Goal: Task Accomplishment & Management: Manage account settings

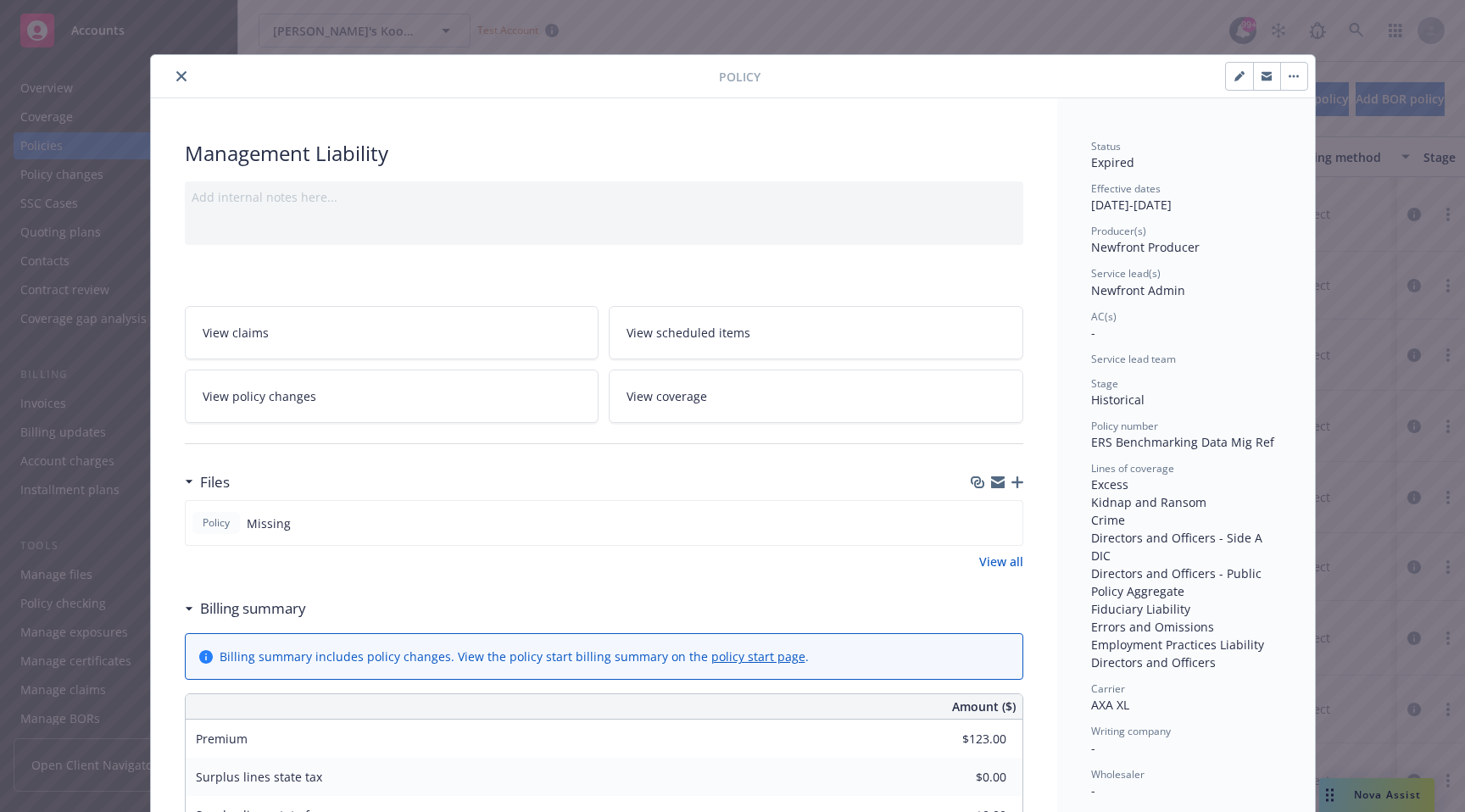
click at [187, 85] on div at bounding box center [438, 76] width 562 height 20
click at [168, 77] on div at bounding box center [438, 76] width 562 height 20
click at [183, 77] on icon "close" at bounding box center [182, 76] width 10 height 10
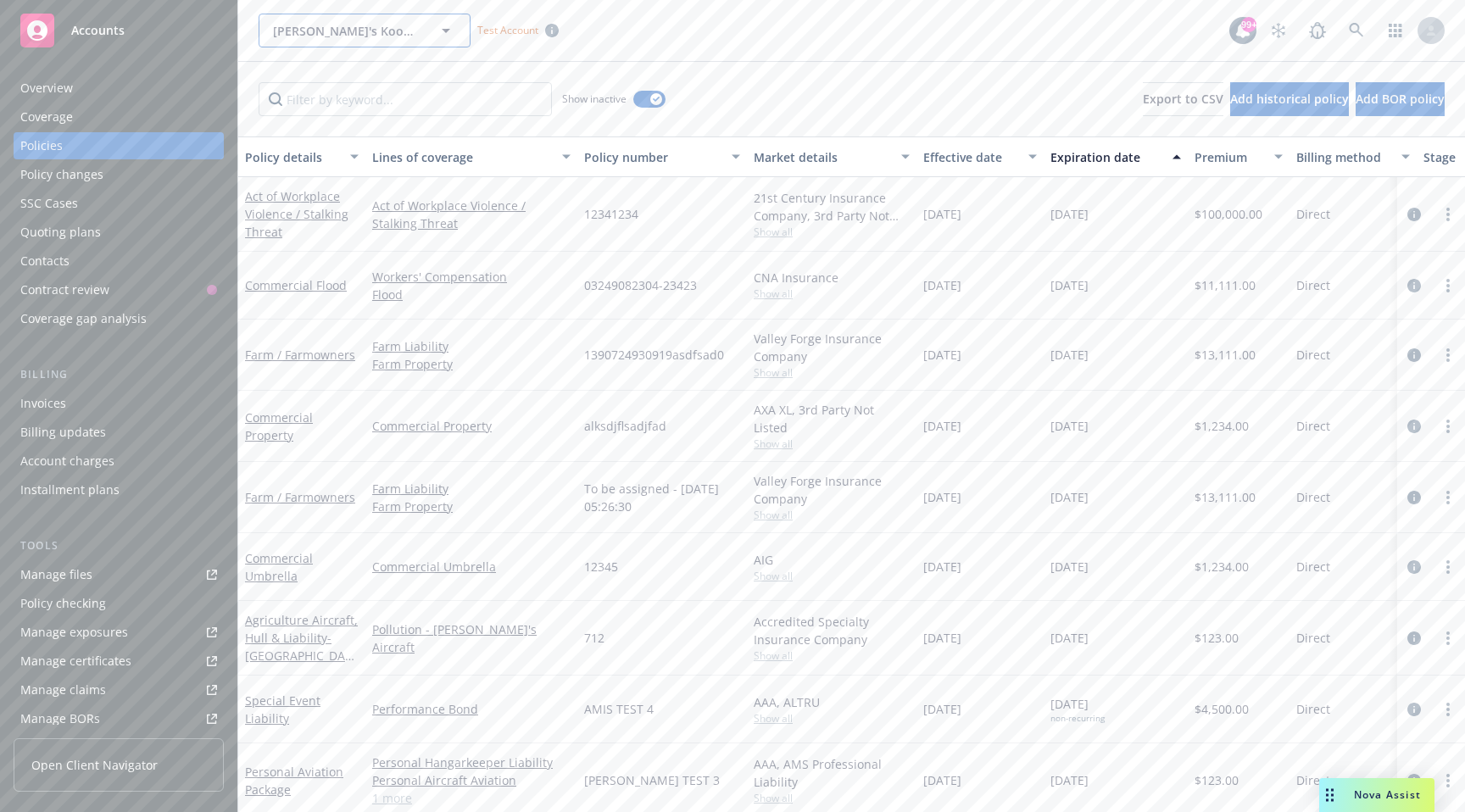
click at [325, 40] on button "[PERSON_NAME]'s Kookies" at bounding box center [364, 30] width 212 height 34
type input "planet"
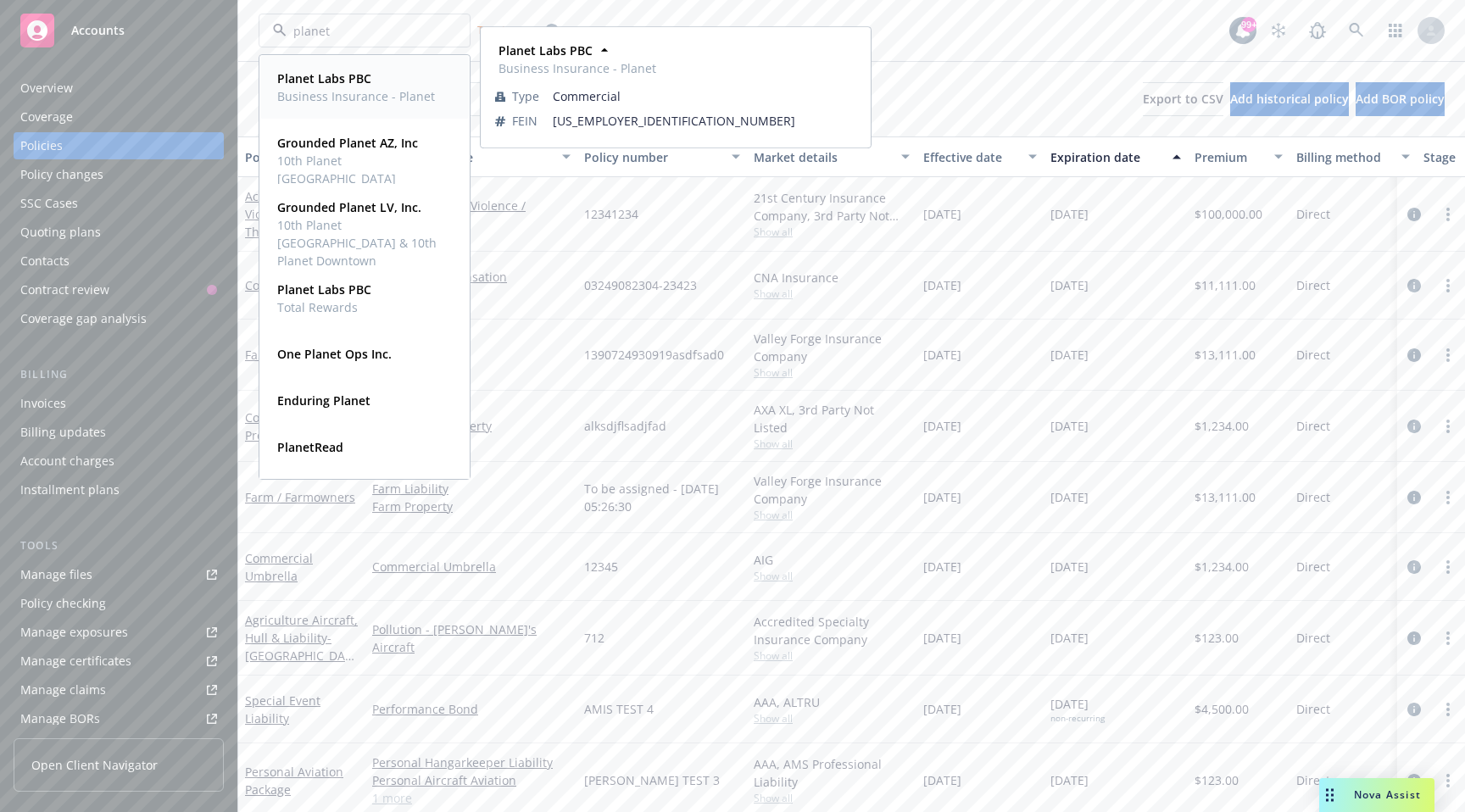
click at [372, 83] on span "Planet Labs PBC" at bounding box center [356, 79] width 157 height 17
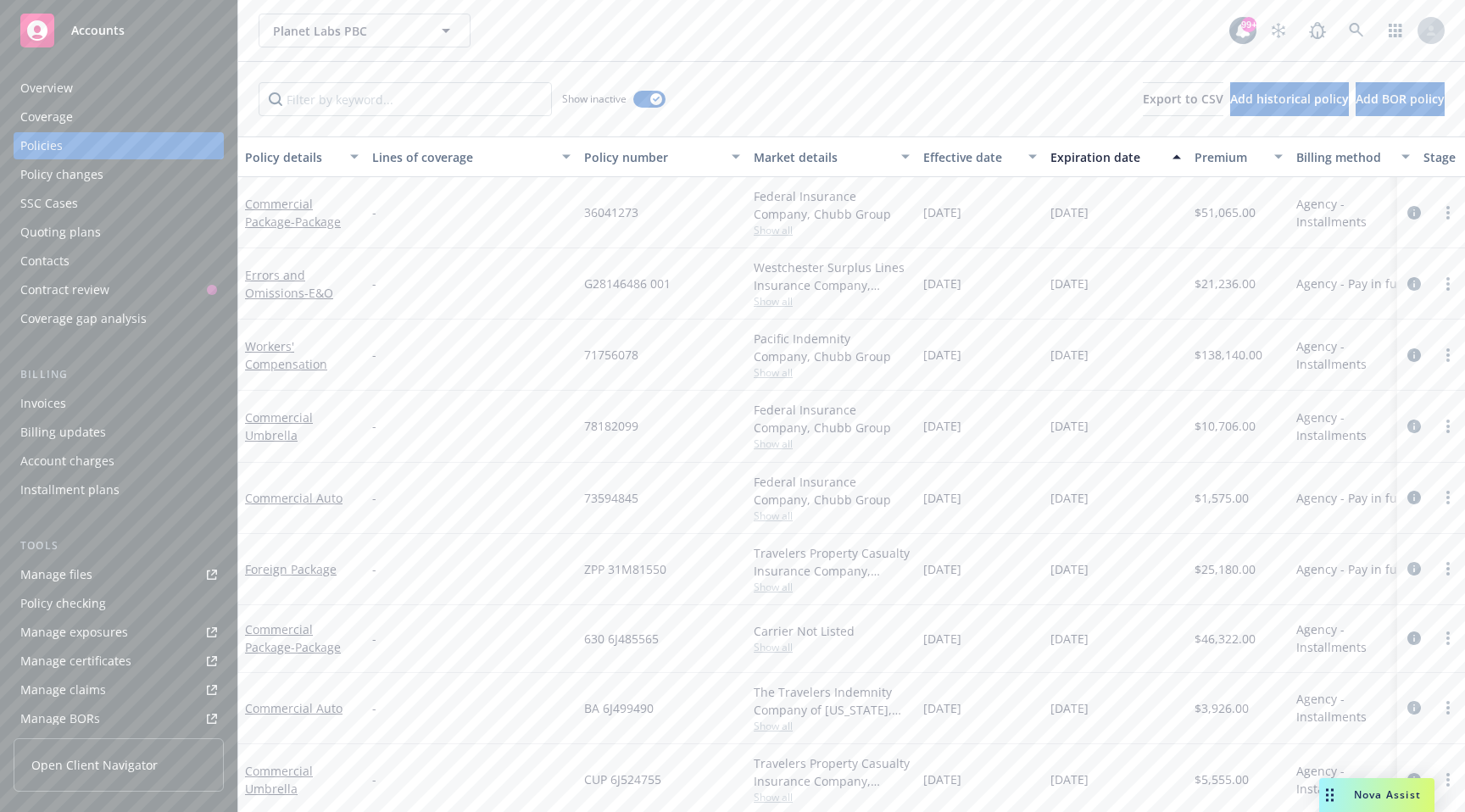
click at [100, 89] on div "Overview" at bounding box center [119, 88] width 197 height 27
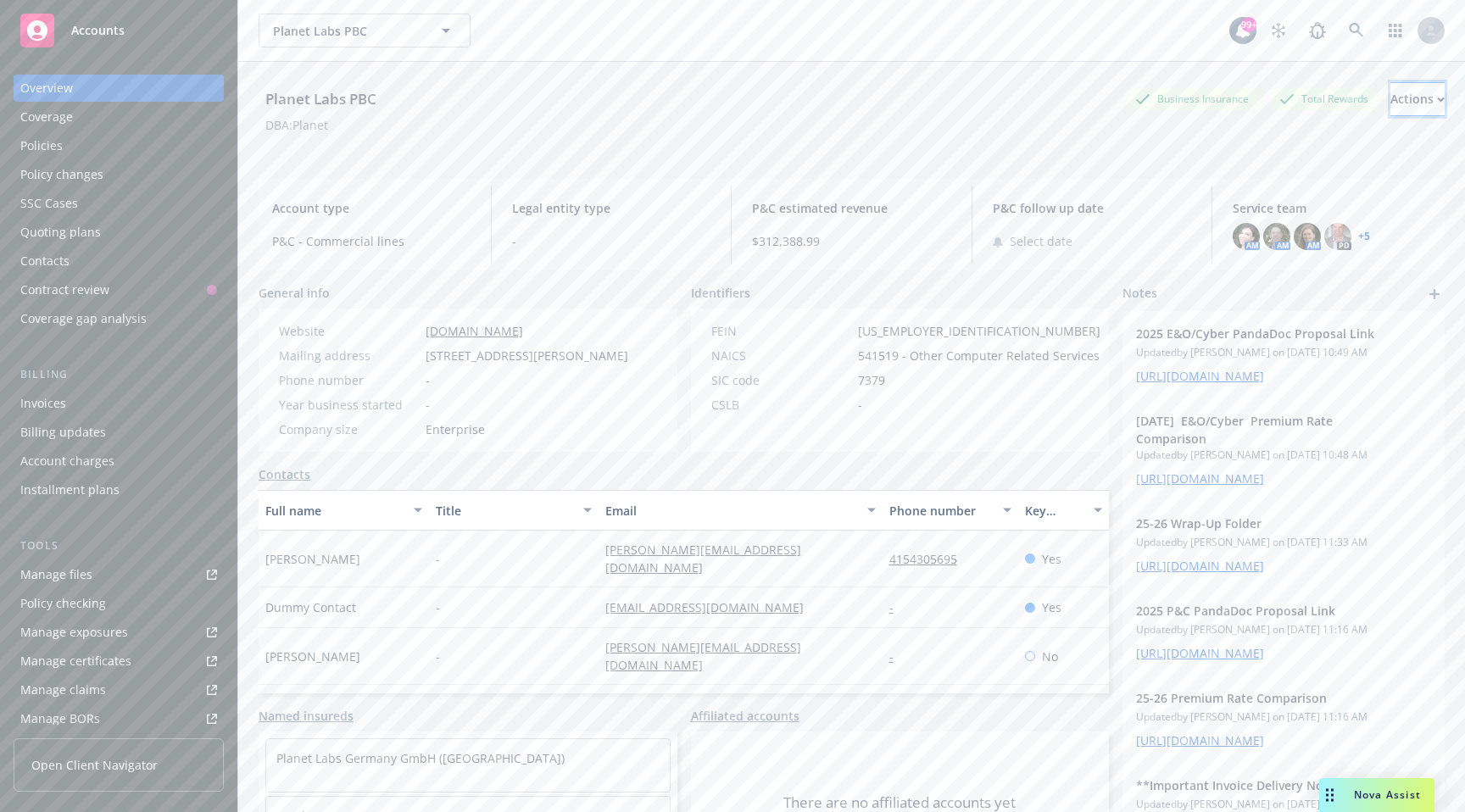
click at [1429, 94] on button "Actions" at bounding box center [1418, 99] width 54 height 34
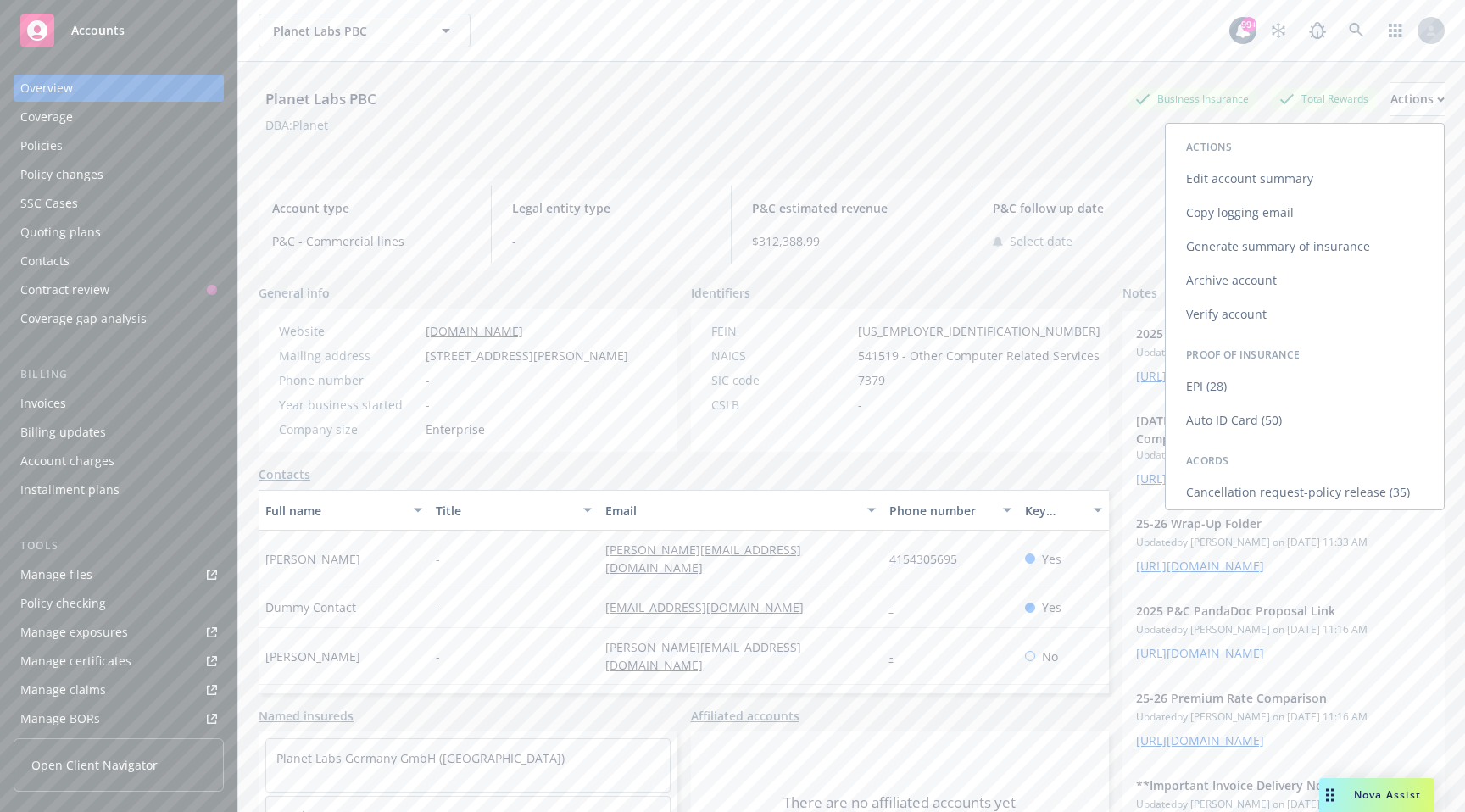
click at [1271, 179] on link "Edit account summary" at bounding box center [1305, 179] width 278 height 34
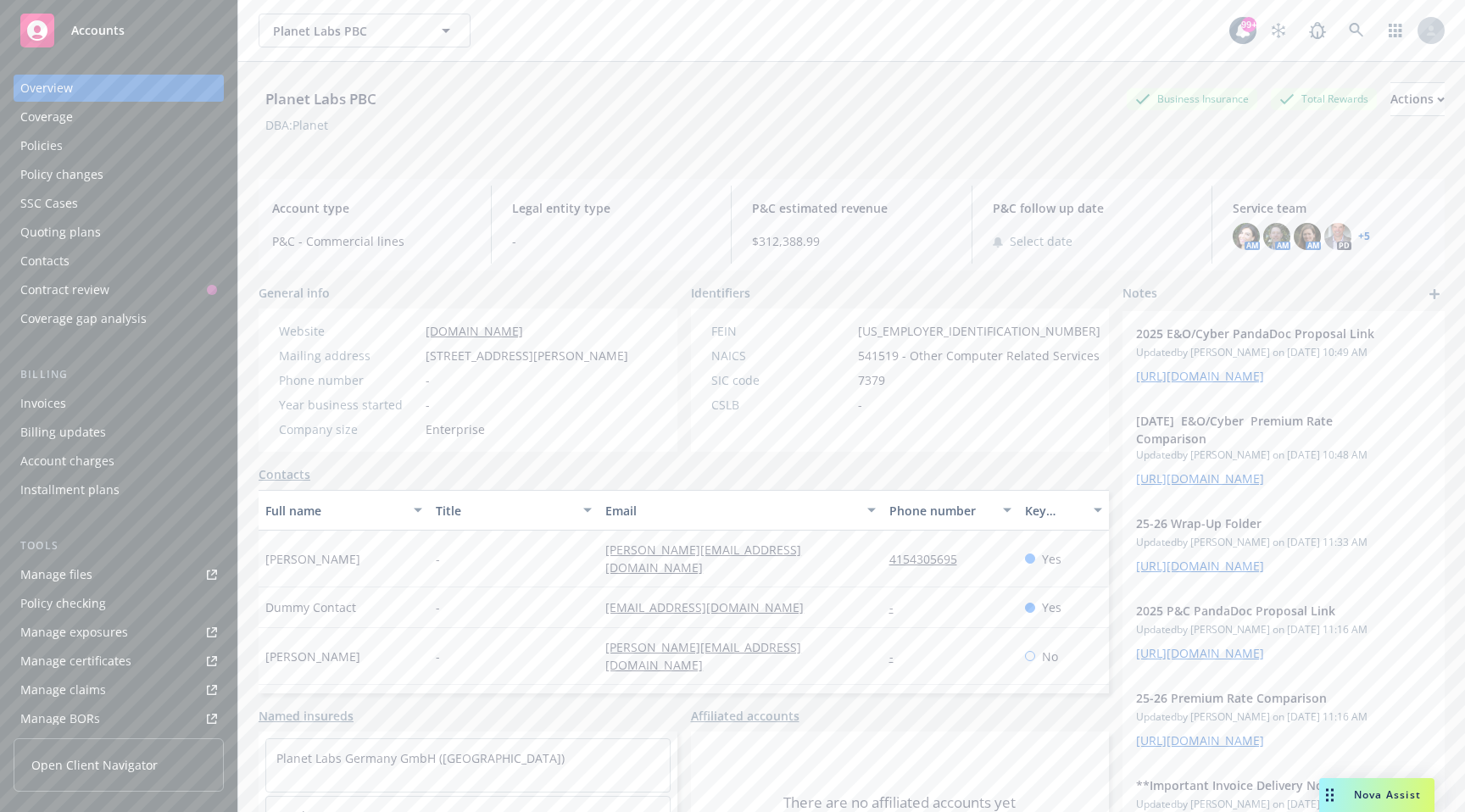
select select "US"
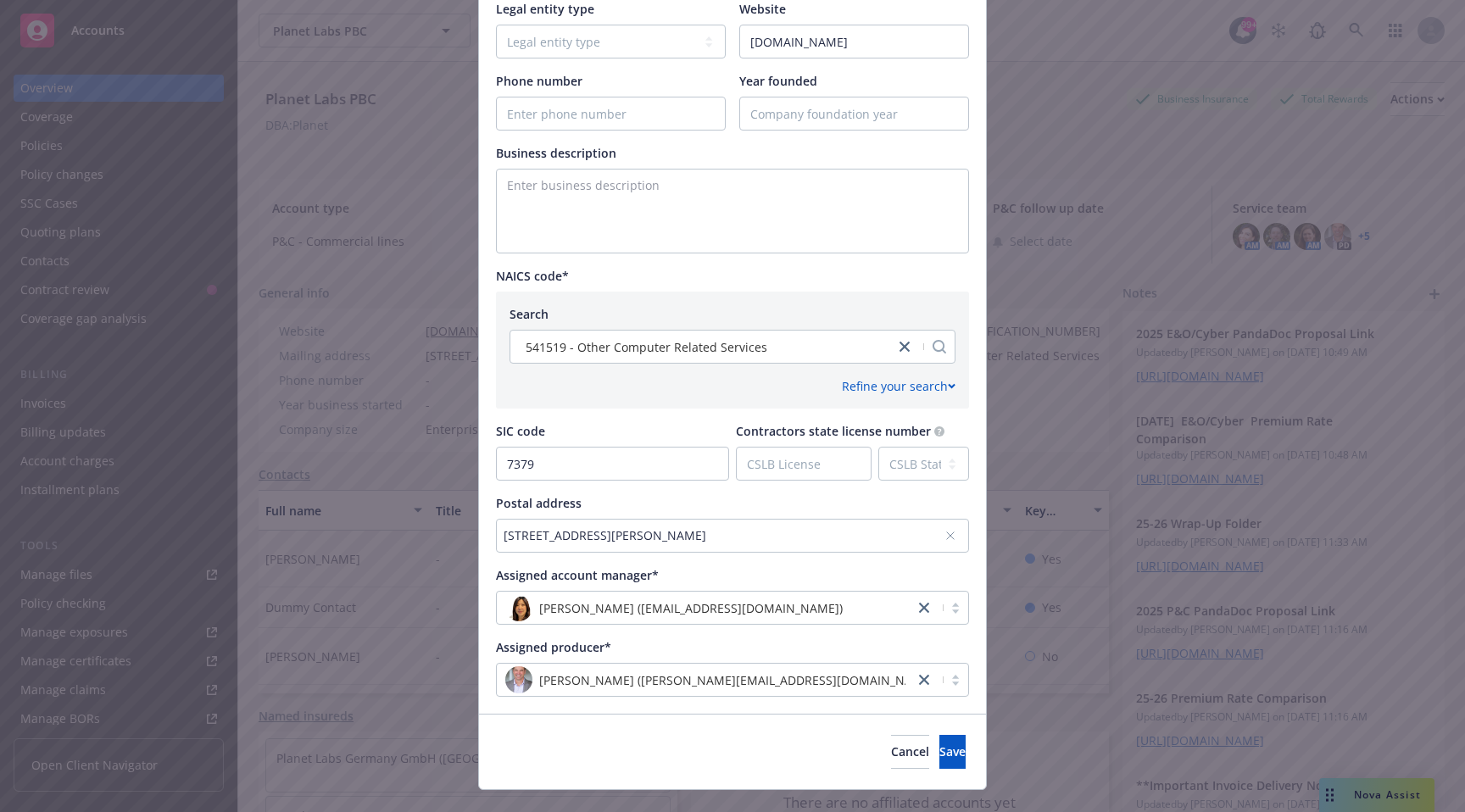
scroll to position [656, 0]
